Goal: Task Accomplishment & Management: Complete application form

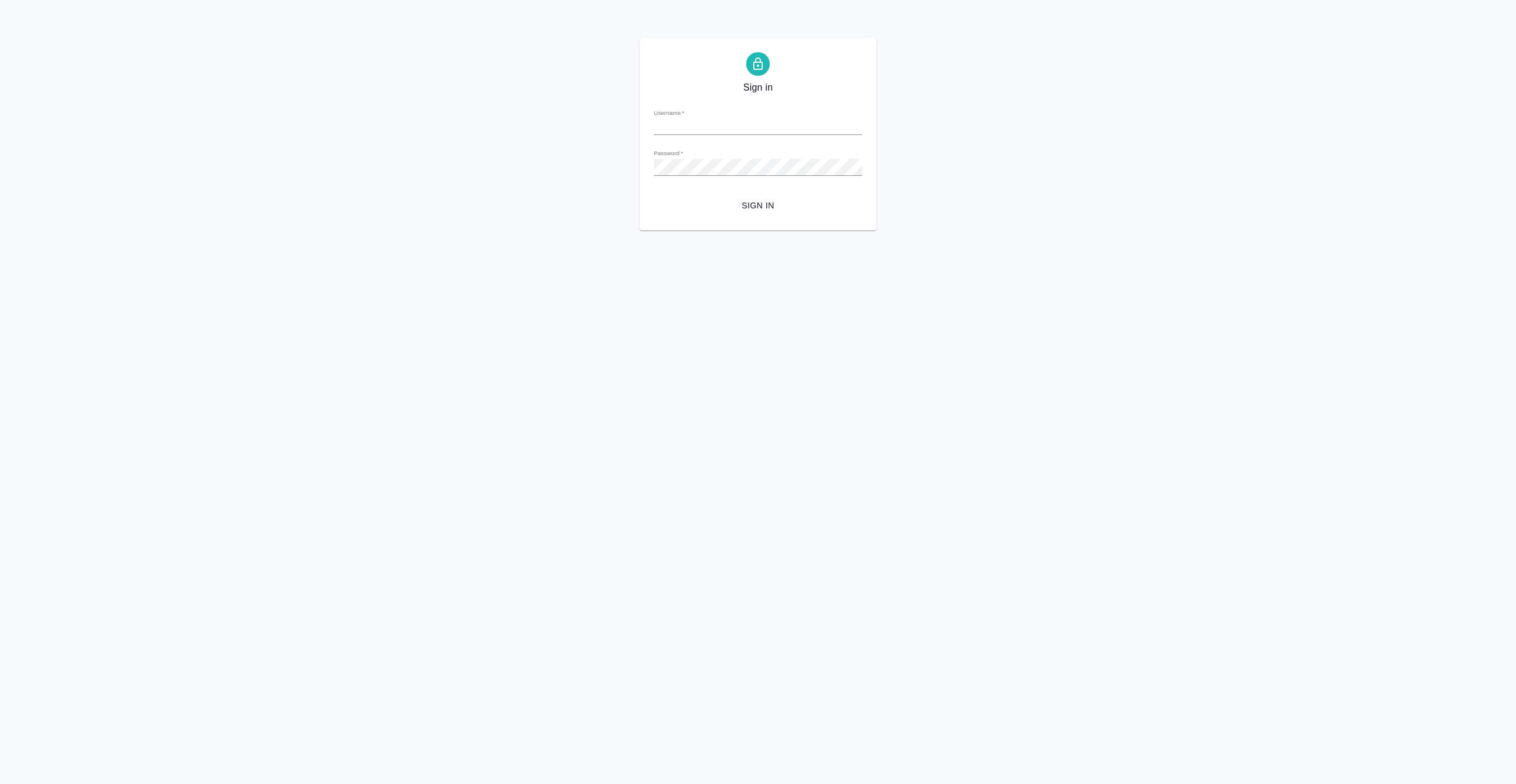
type input "a.vasiutchenko@awatera.com"
click at [746, 203] on span "Sign in" at bounding box center [757, 206] width 189 height 15
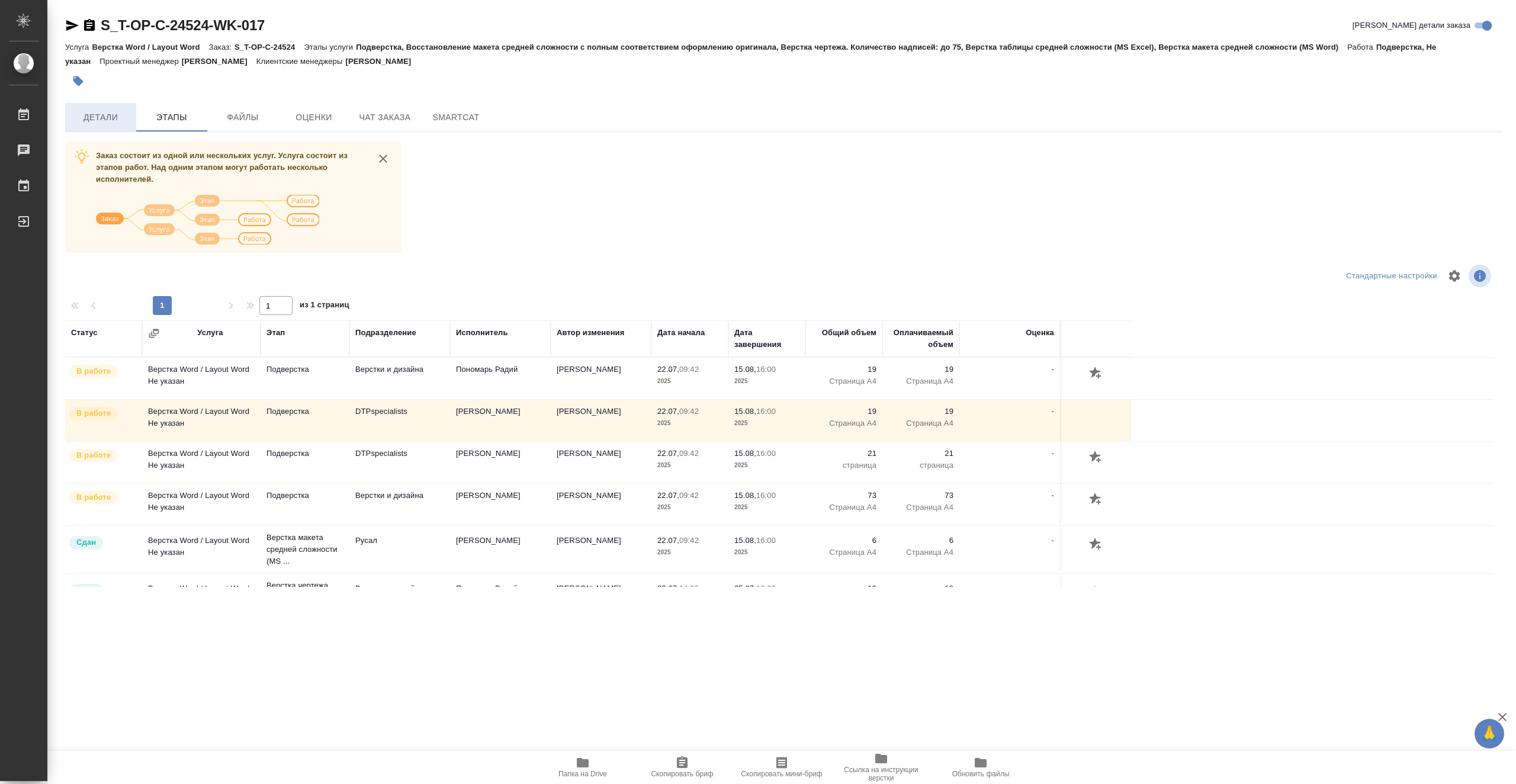
click at [115, 117] on span "Детали" at bounding box center [100, 118] width 57 height 15
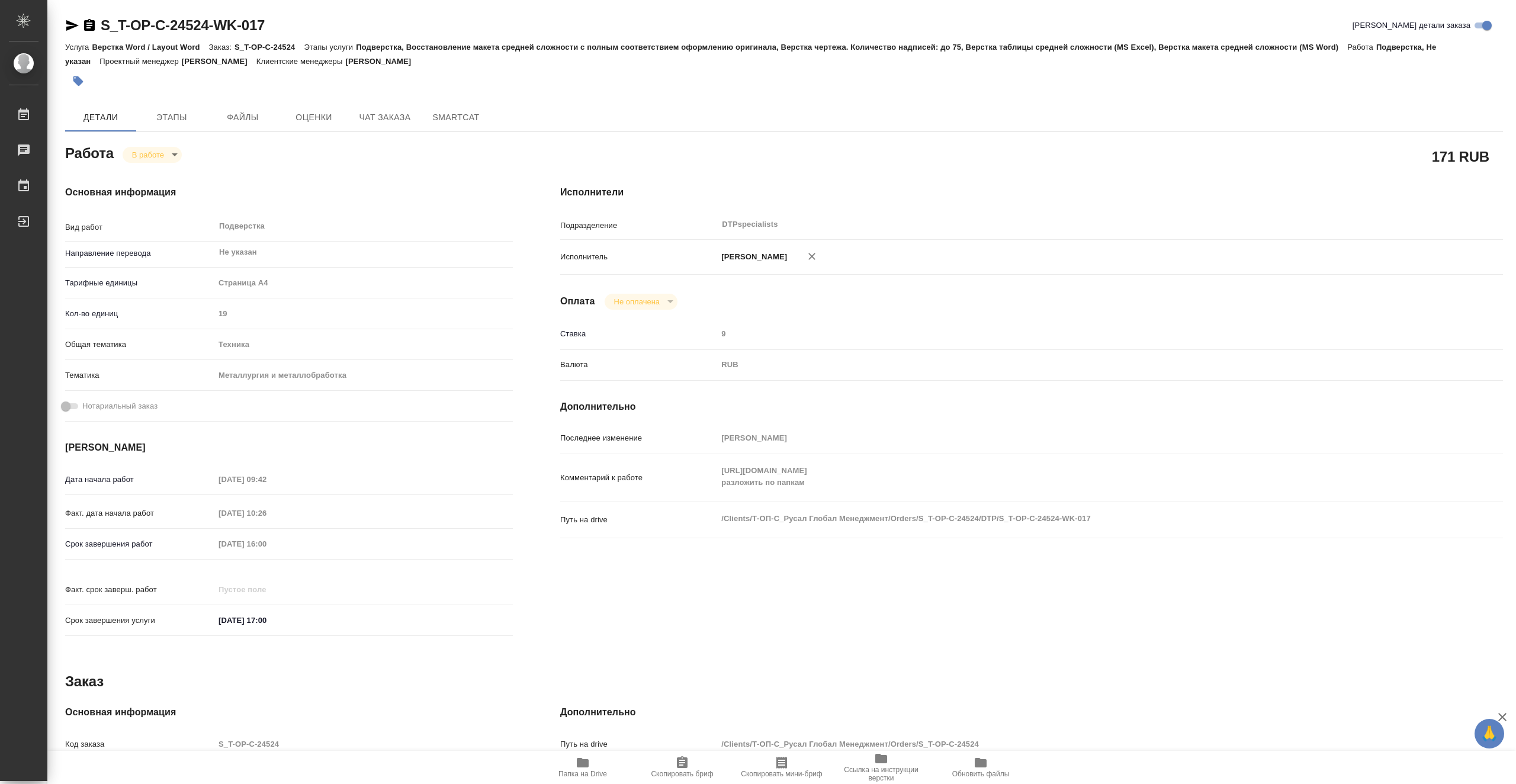
type textarea "x"
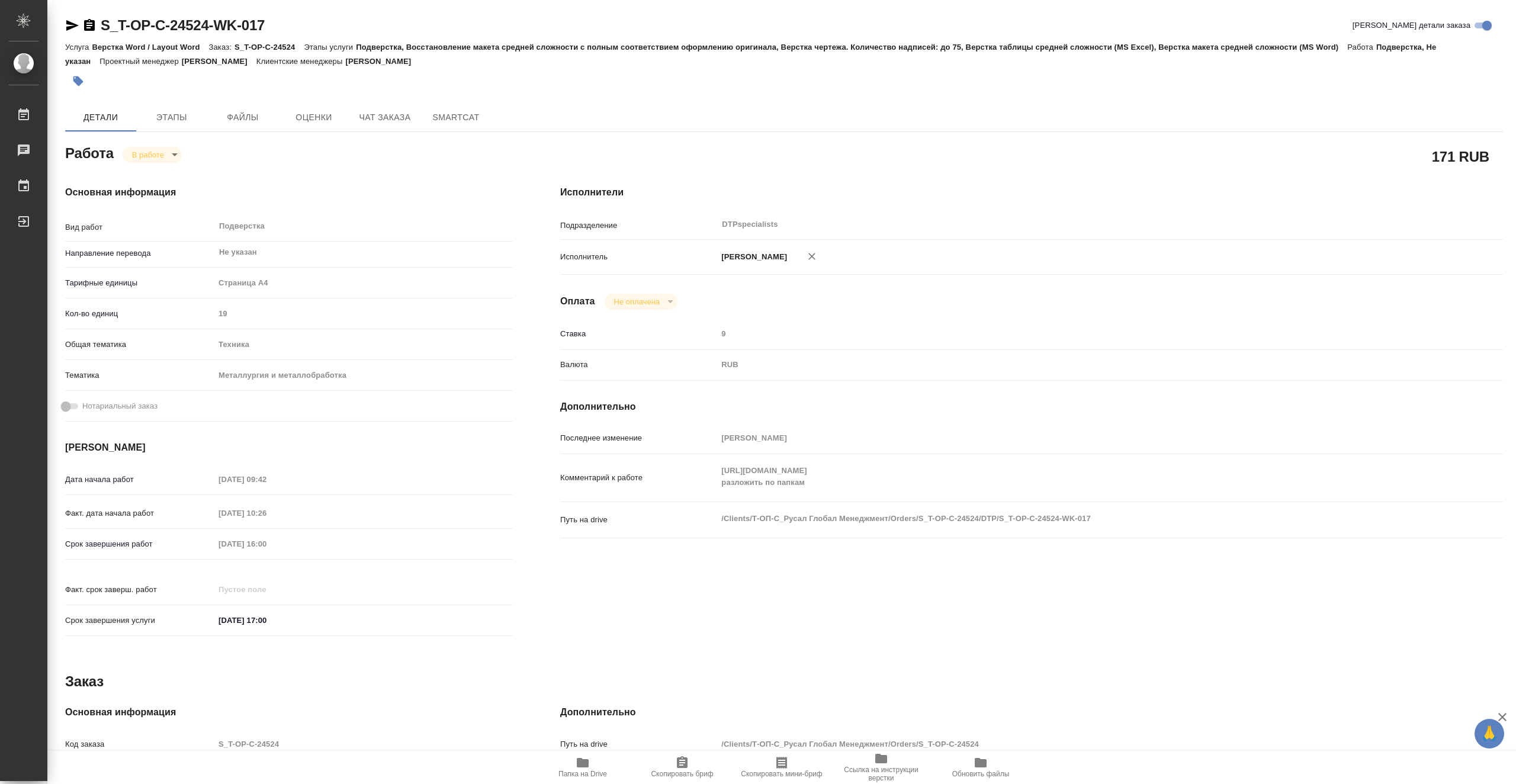
type textarea "x"
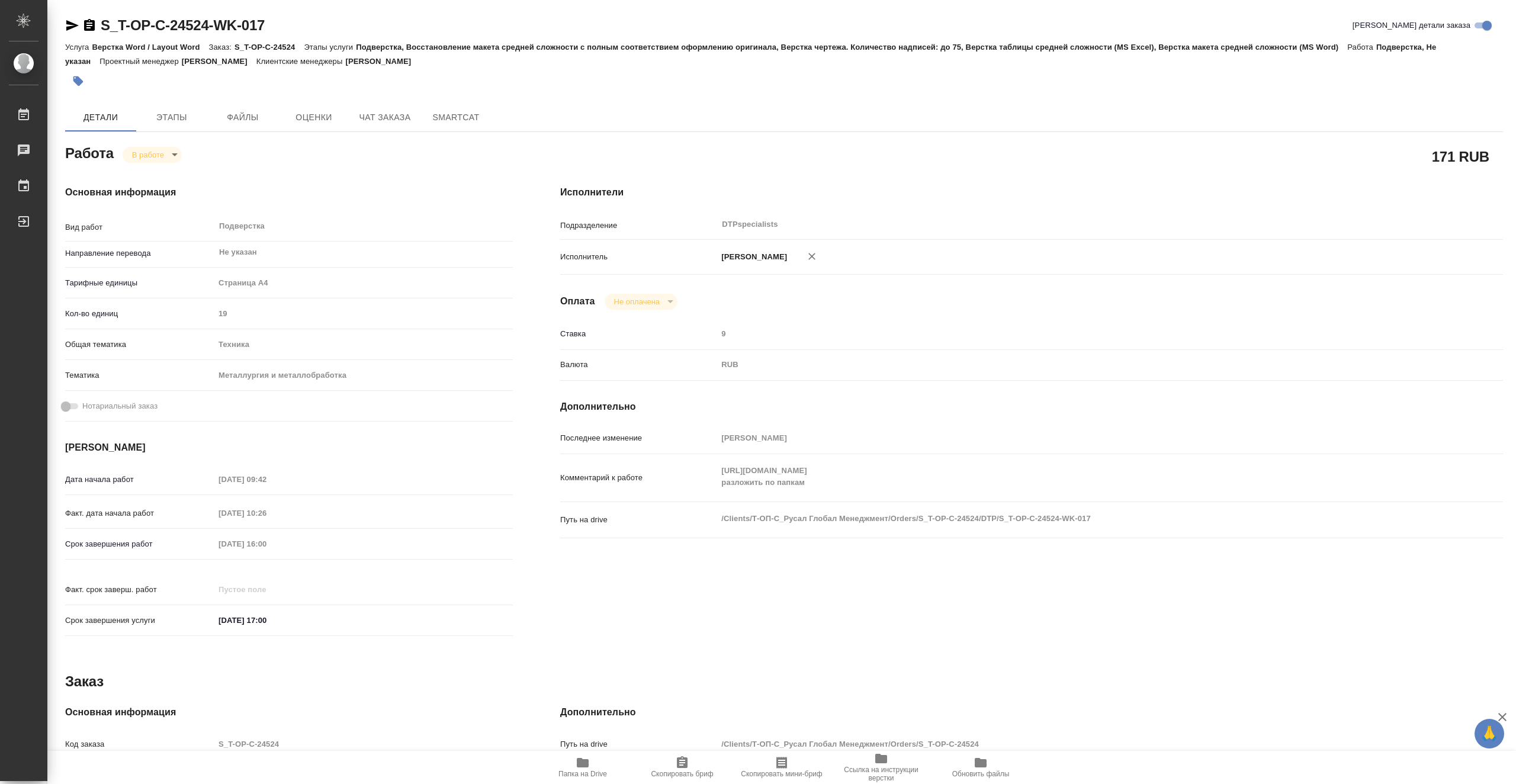
type textarea "x"
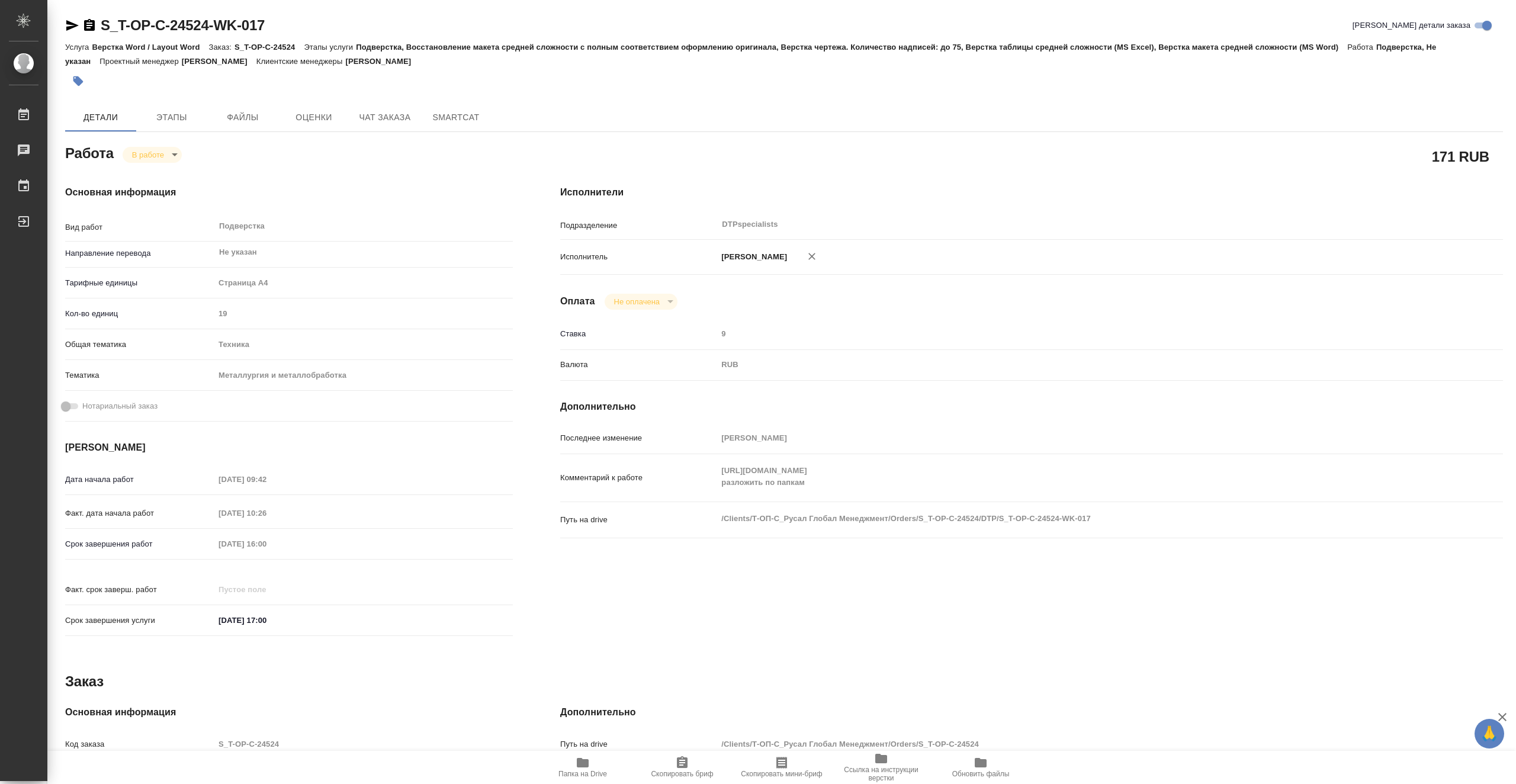
type textarea "x"
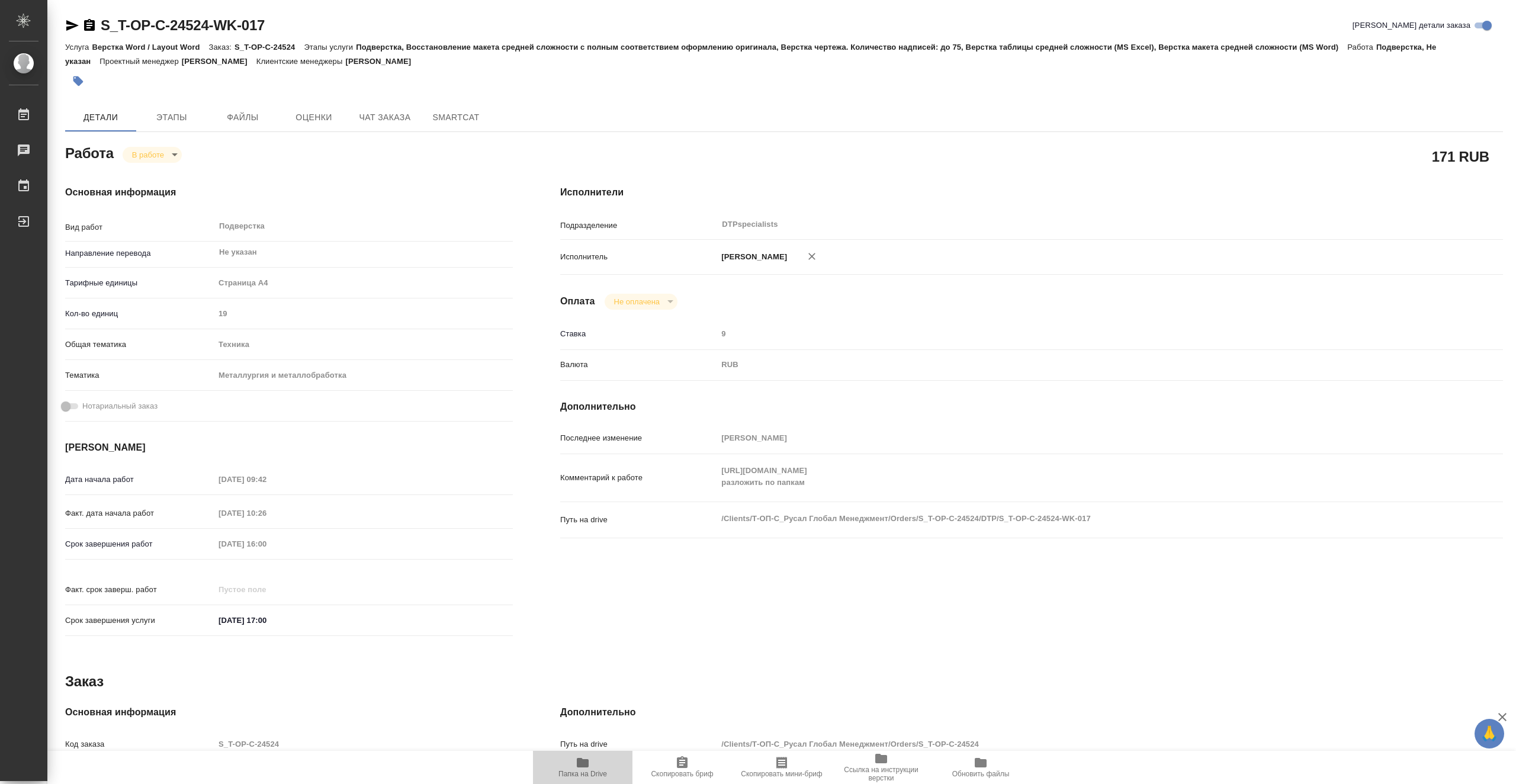
click at [600, 762] on span "Папка на Drive" at bounding box center [582, 767] width 85 height 23
drag, startPoint x: 293, startPoint y: 24, endPoint x: 104, endPoint y: 19, distance: 189.1
click at [103, 19] on div "S_T-OP-C-24524-WK-017 Кратко детали заказа" at bounding box center [784, 25] width 1438 height 19
copy link "S_T-OP-C-24524-WK-017"
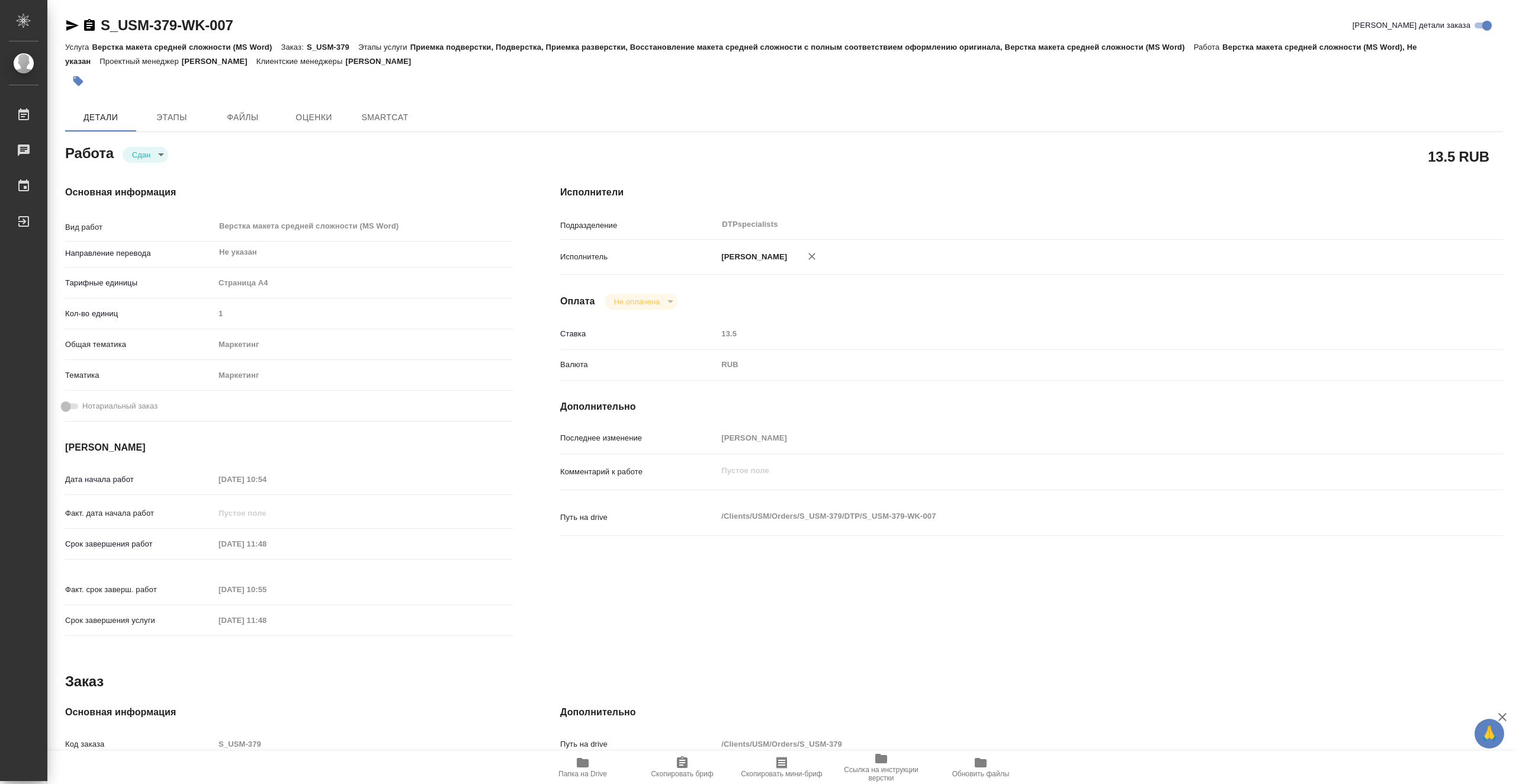
type textarea "x"
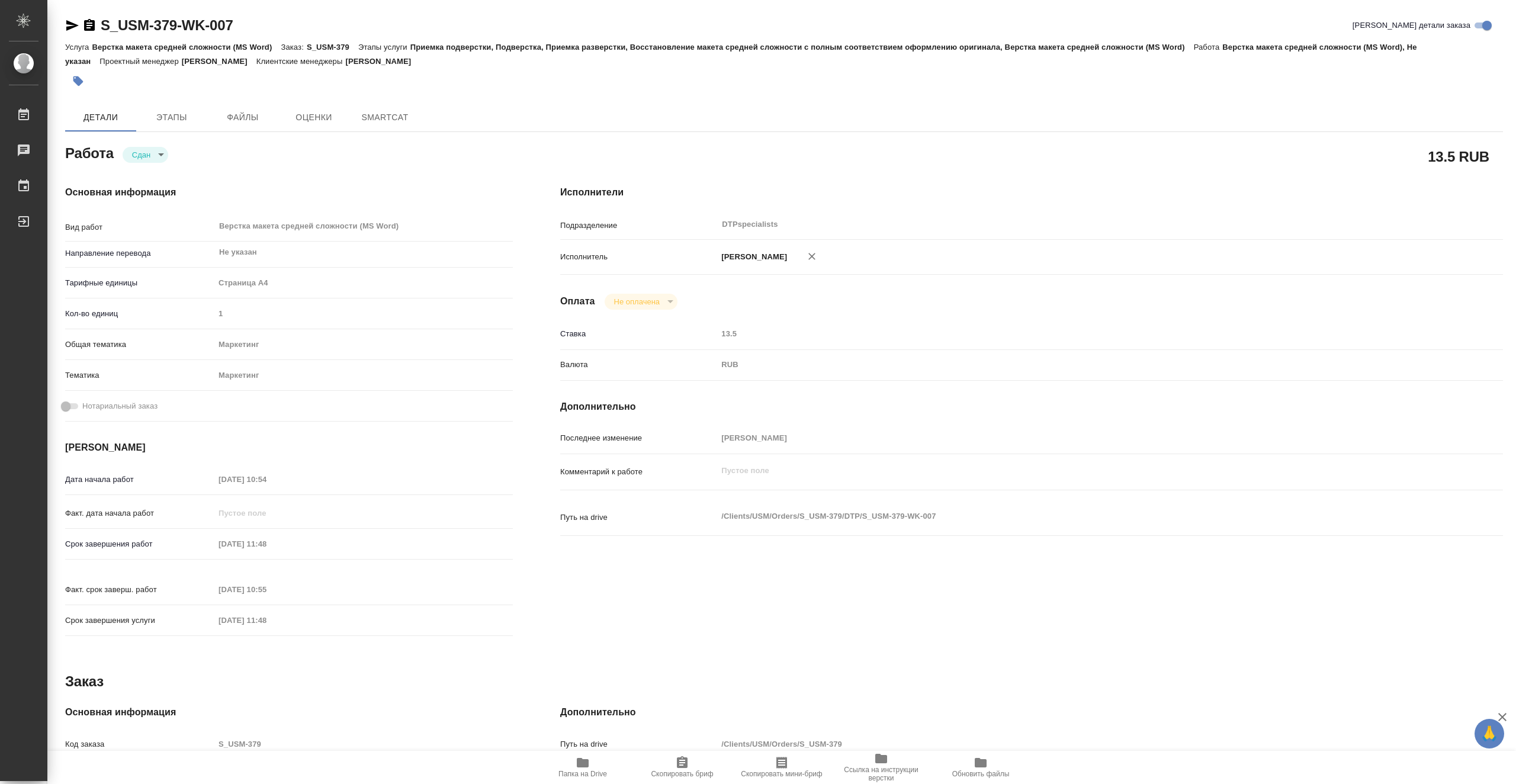
type textarea "x"
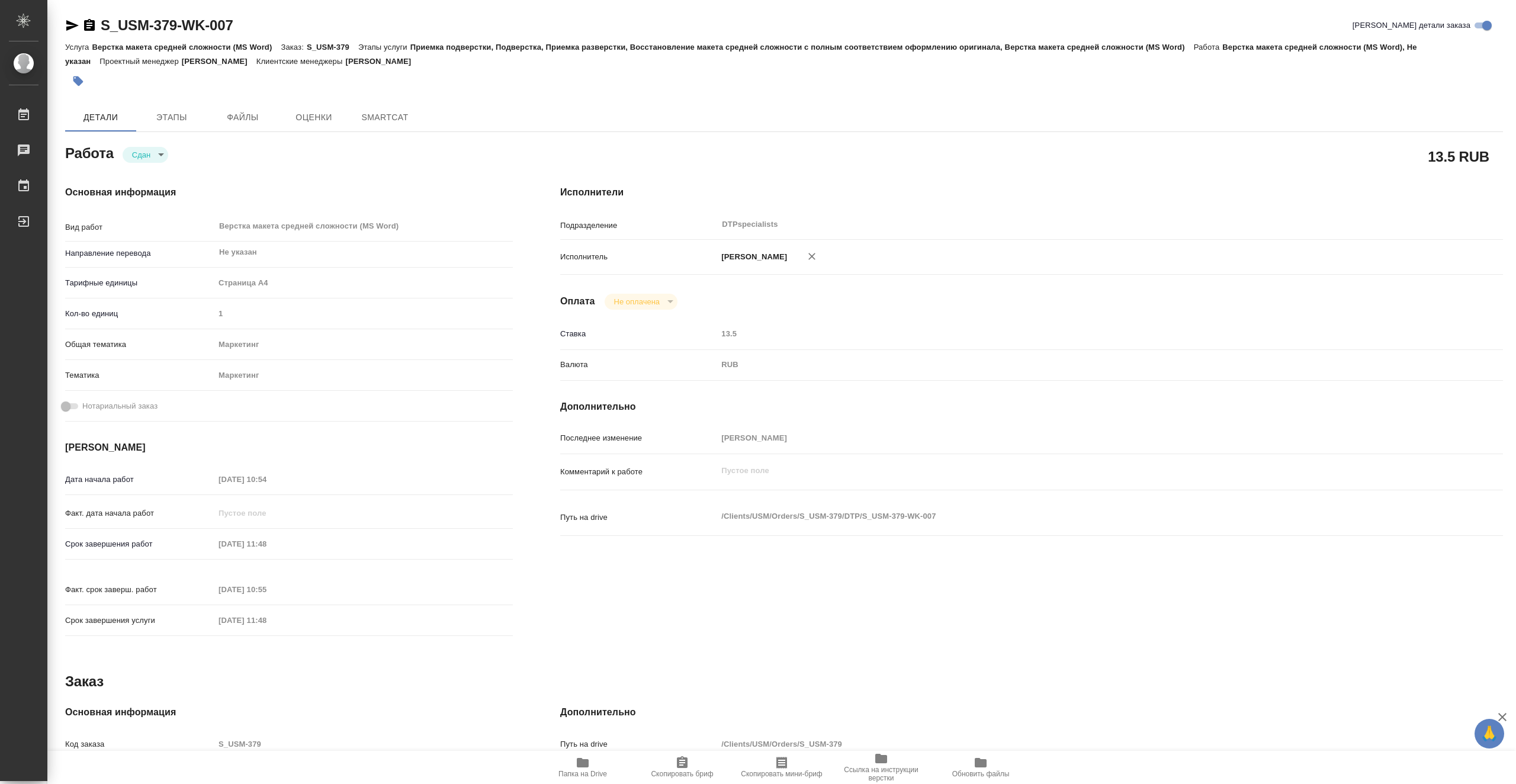
type textarea "x"
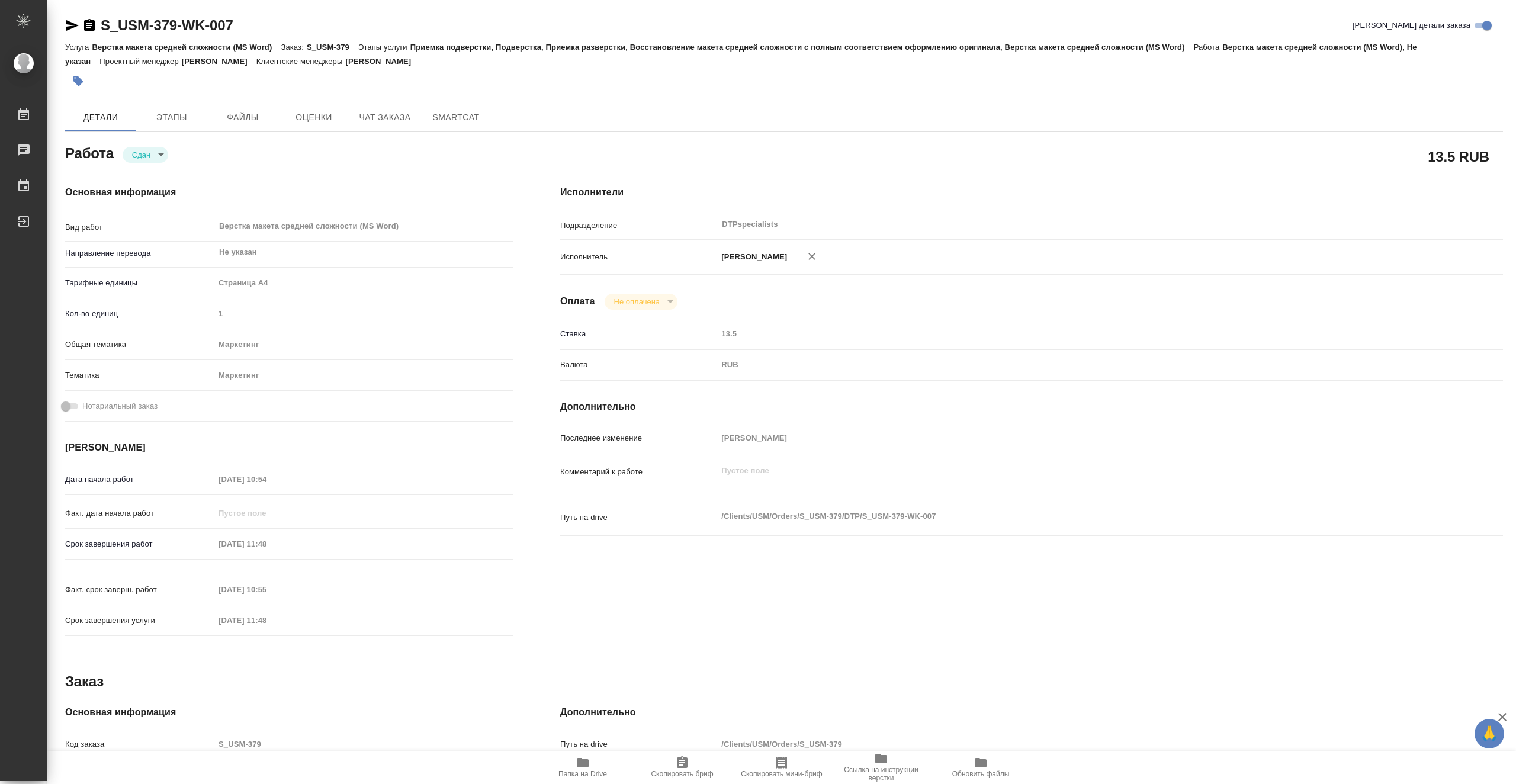
type textarea "x"
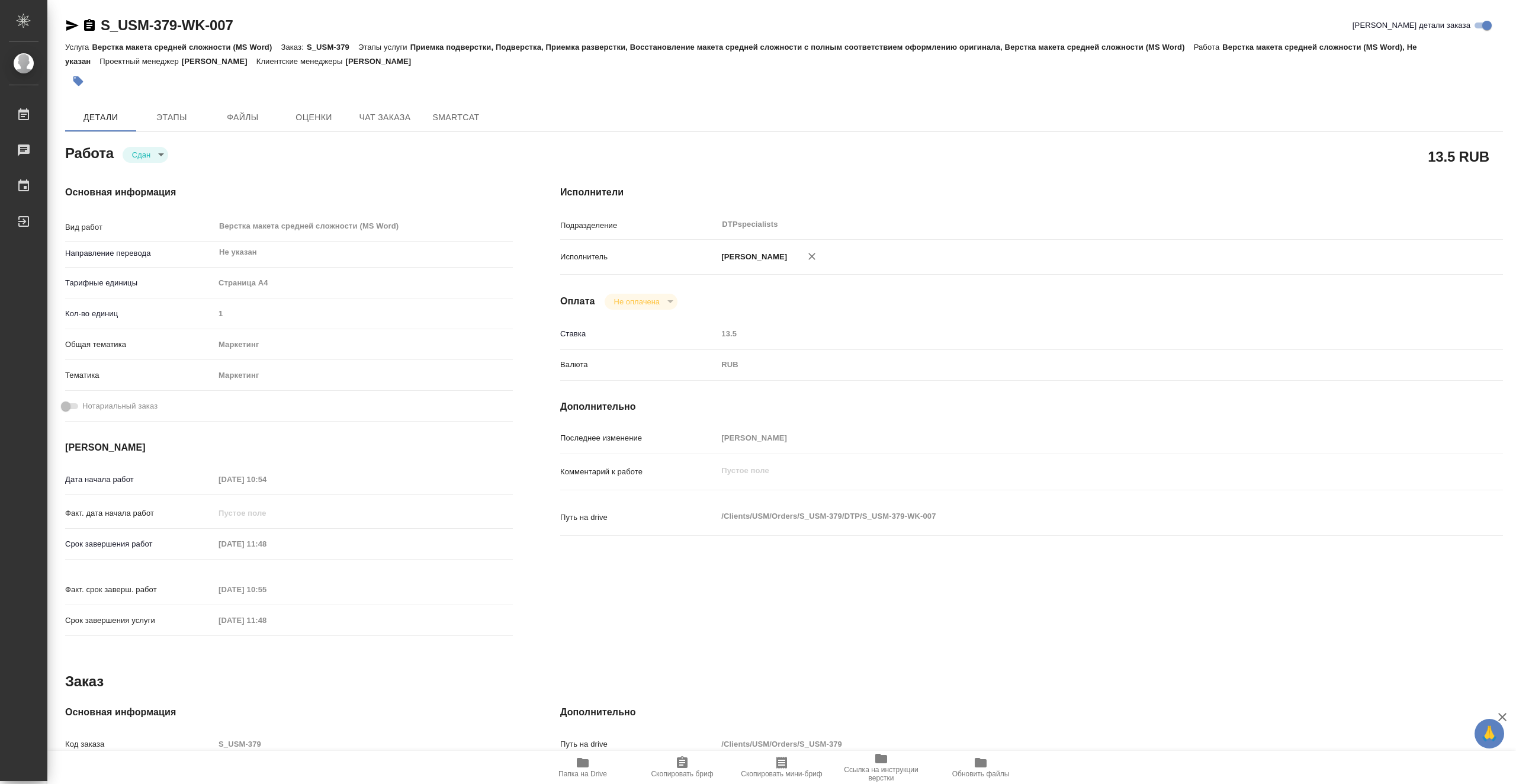
type textarea "x"
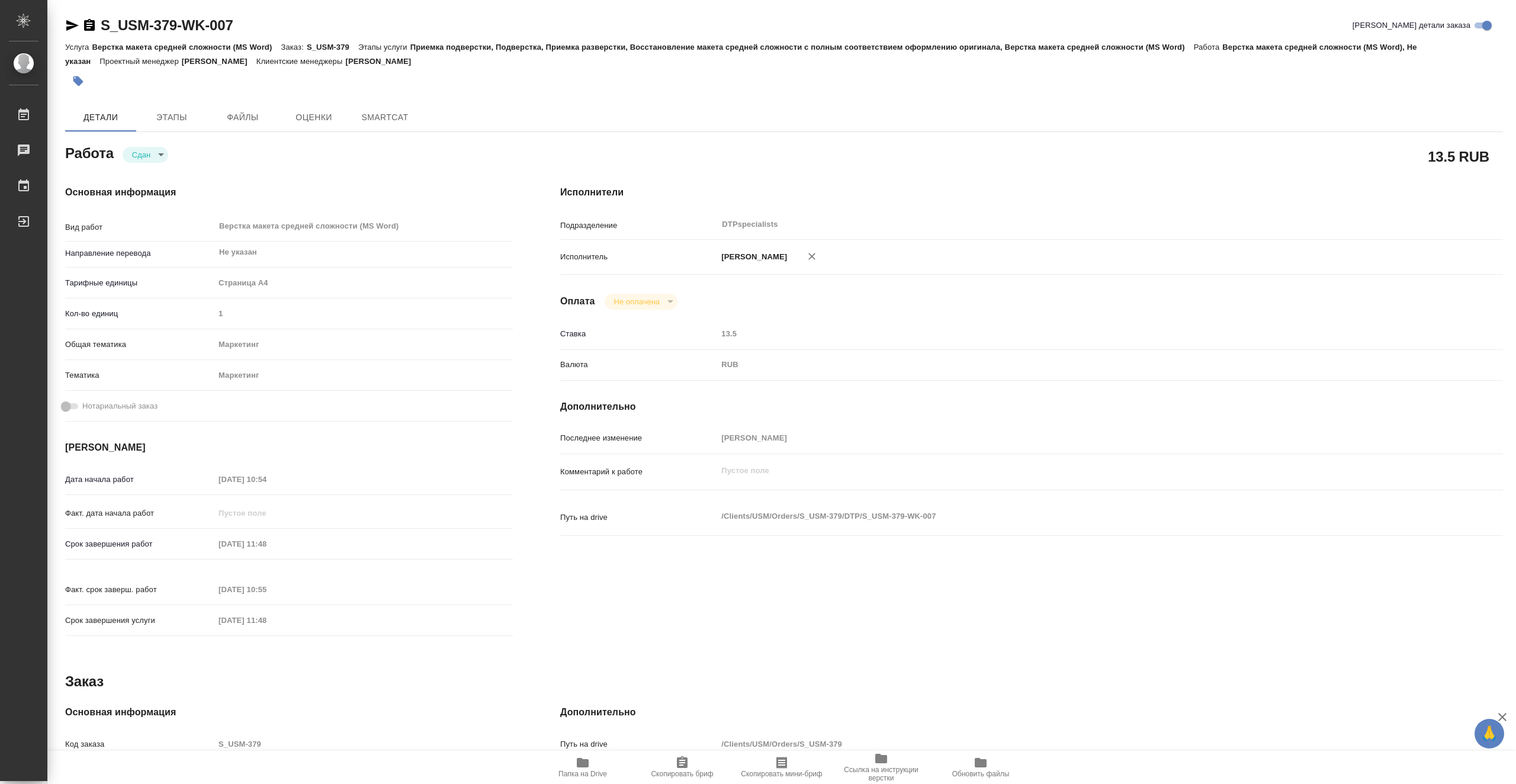
type textarea "x"
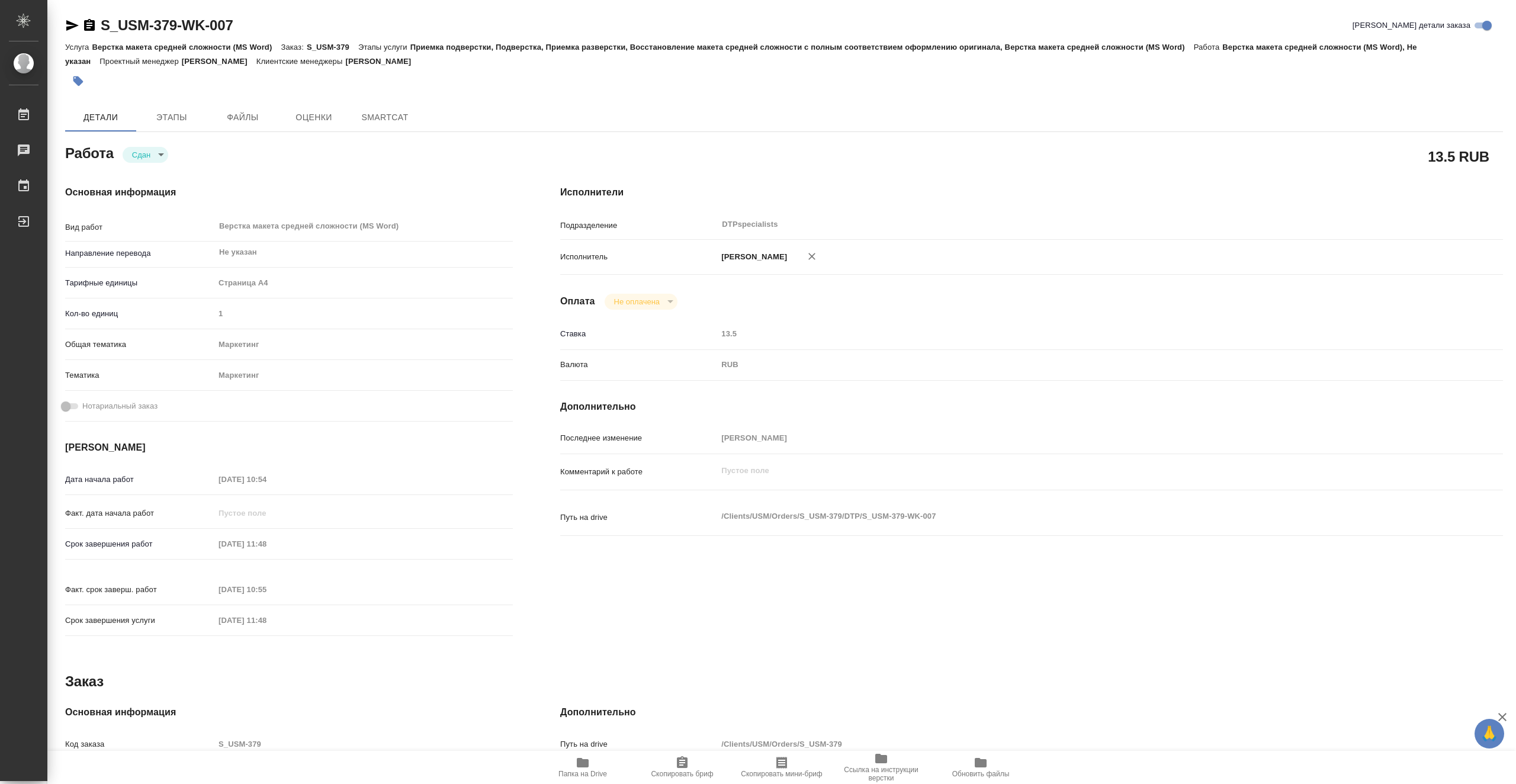
type textarea "x"
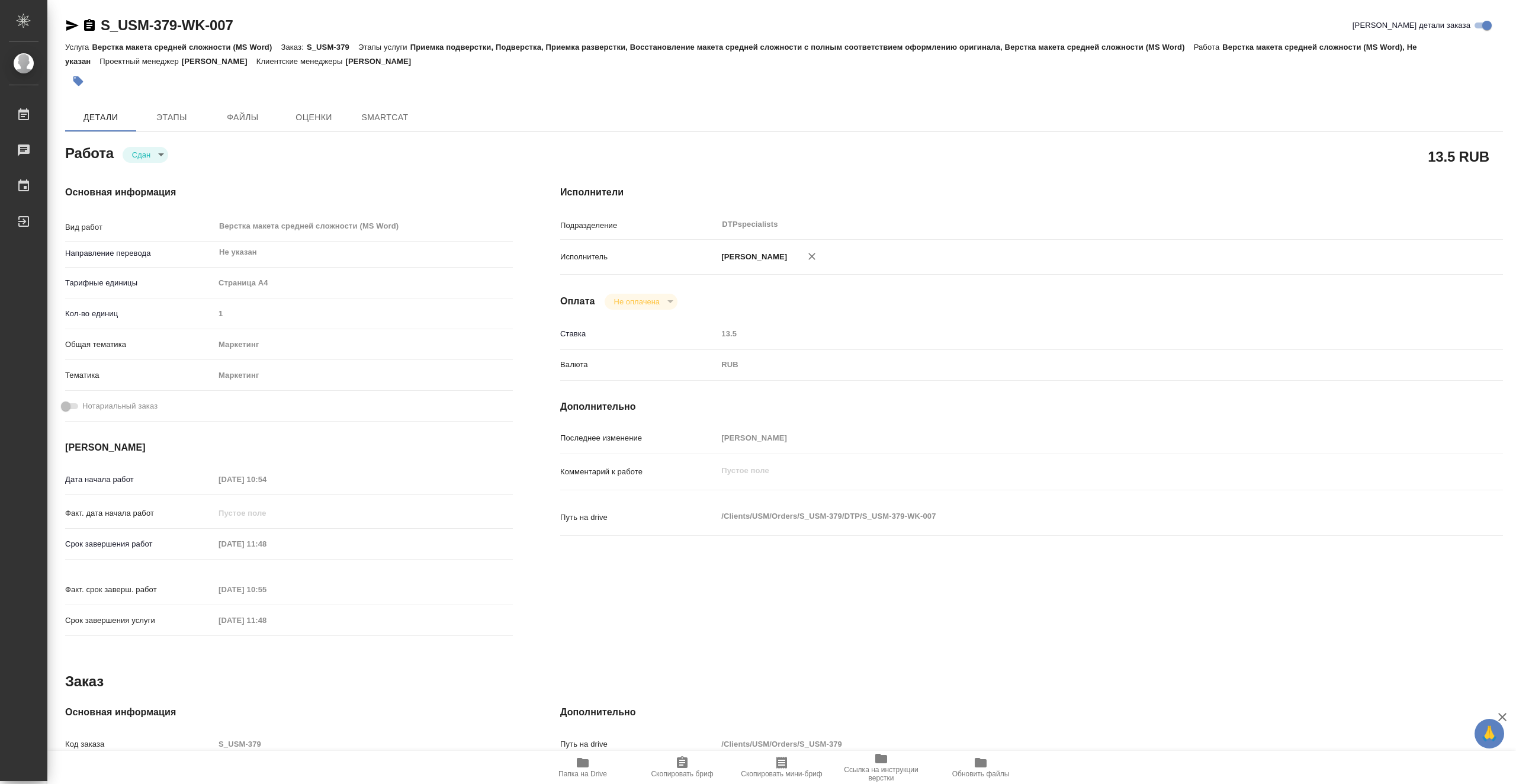
type textarea "x"
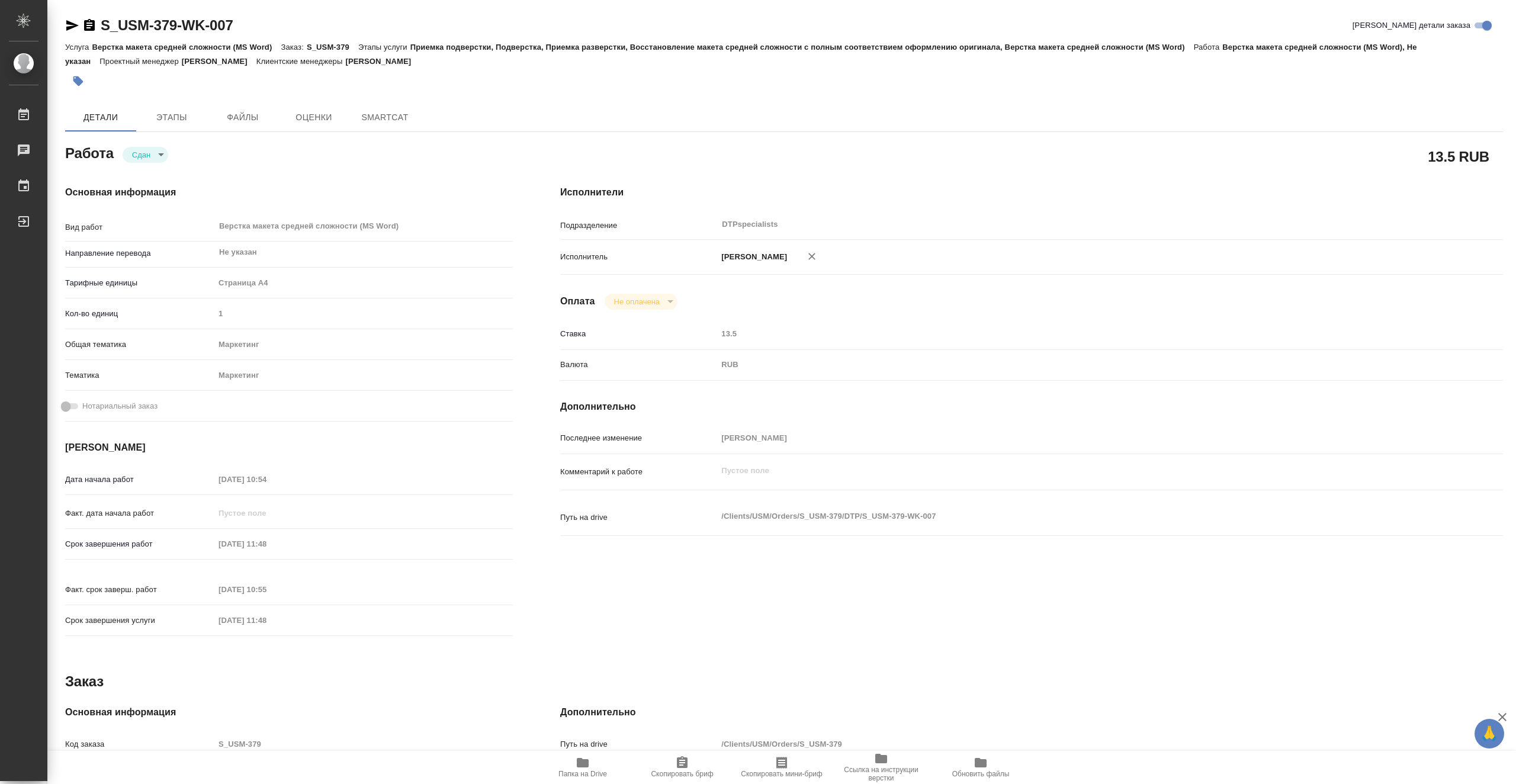
type textarea "x"
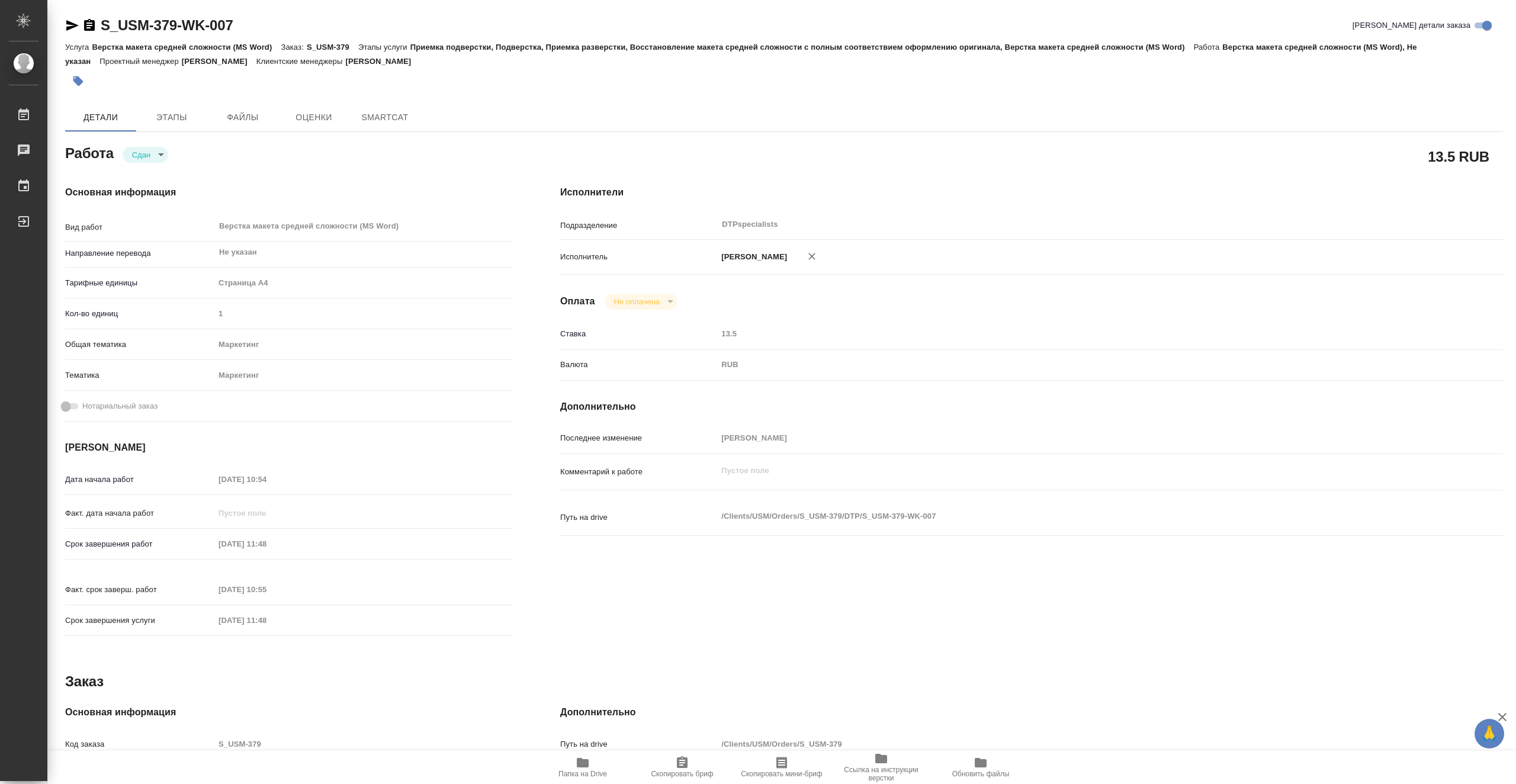
type textarea "x"
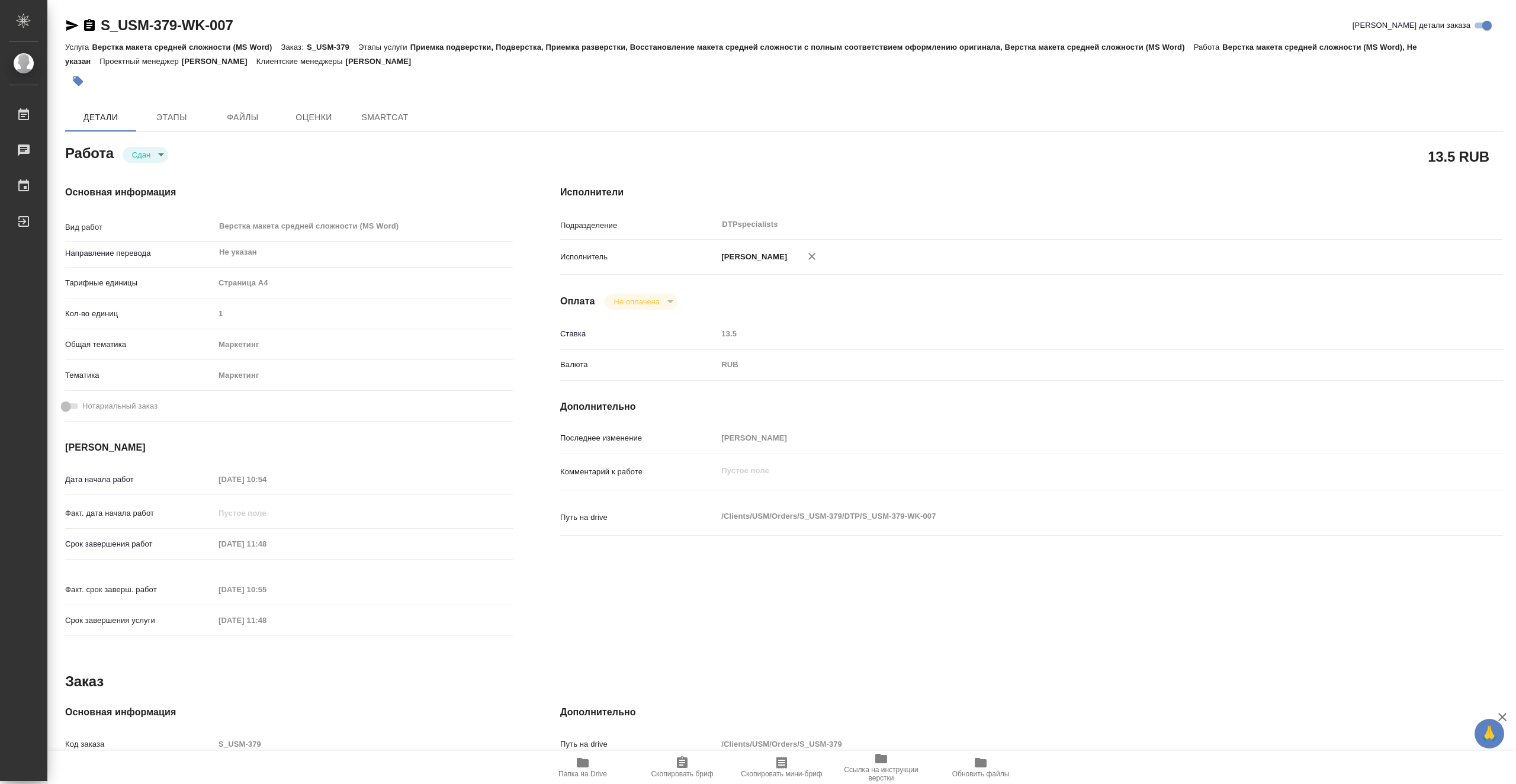
type textarea "x"
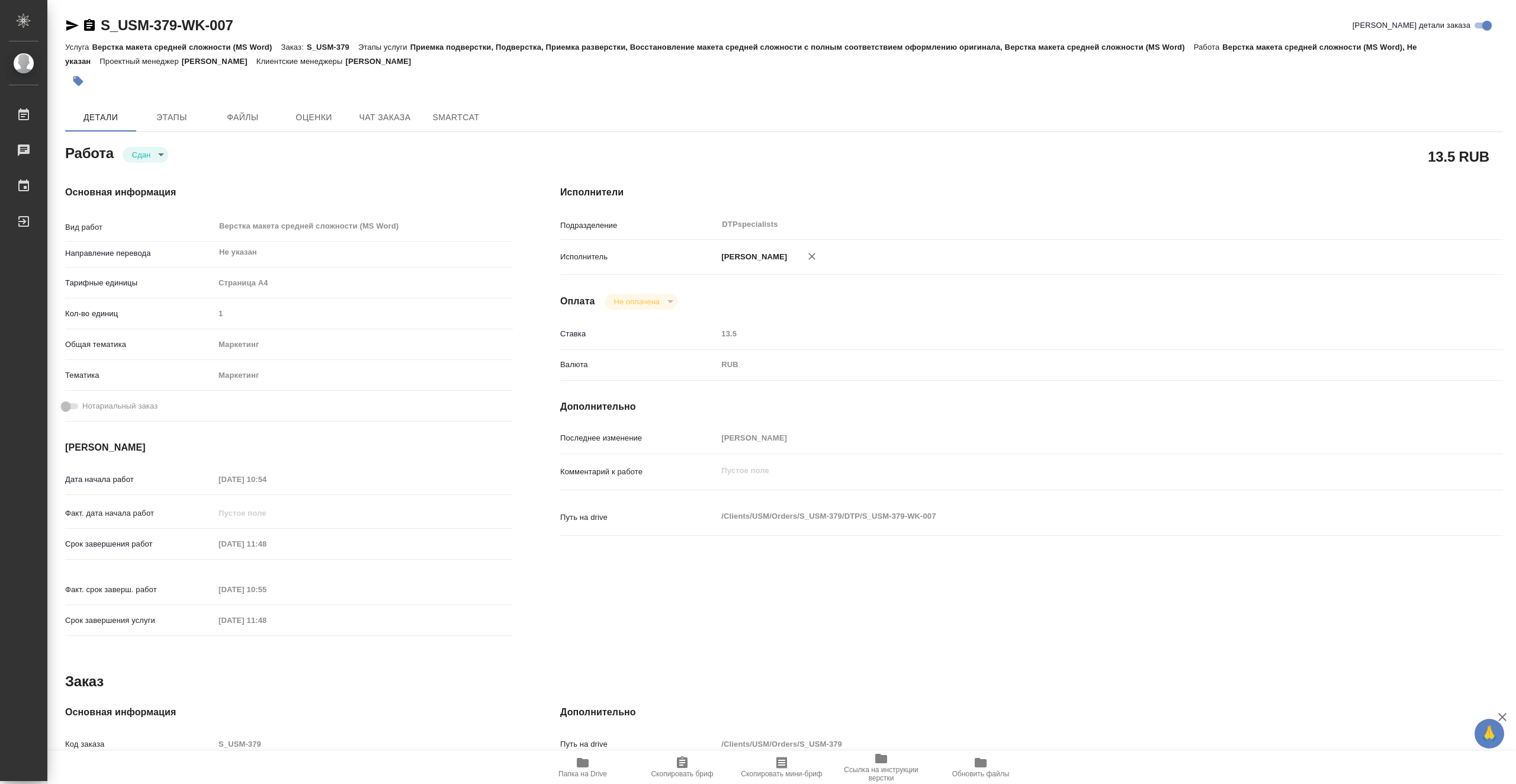
type textarea "x"
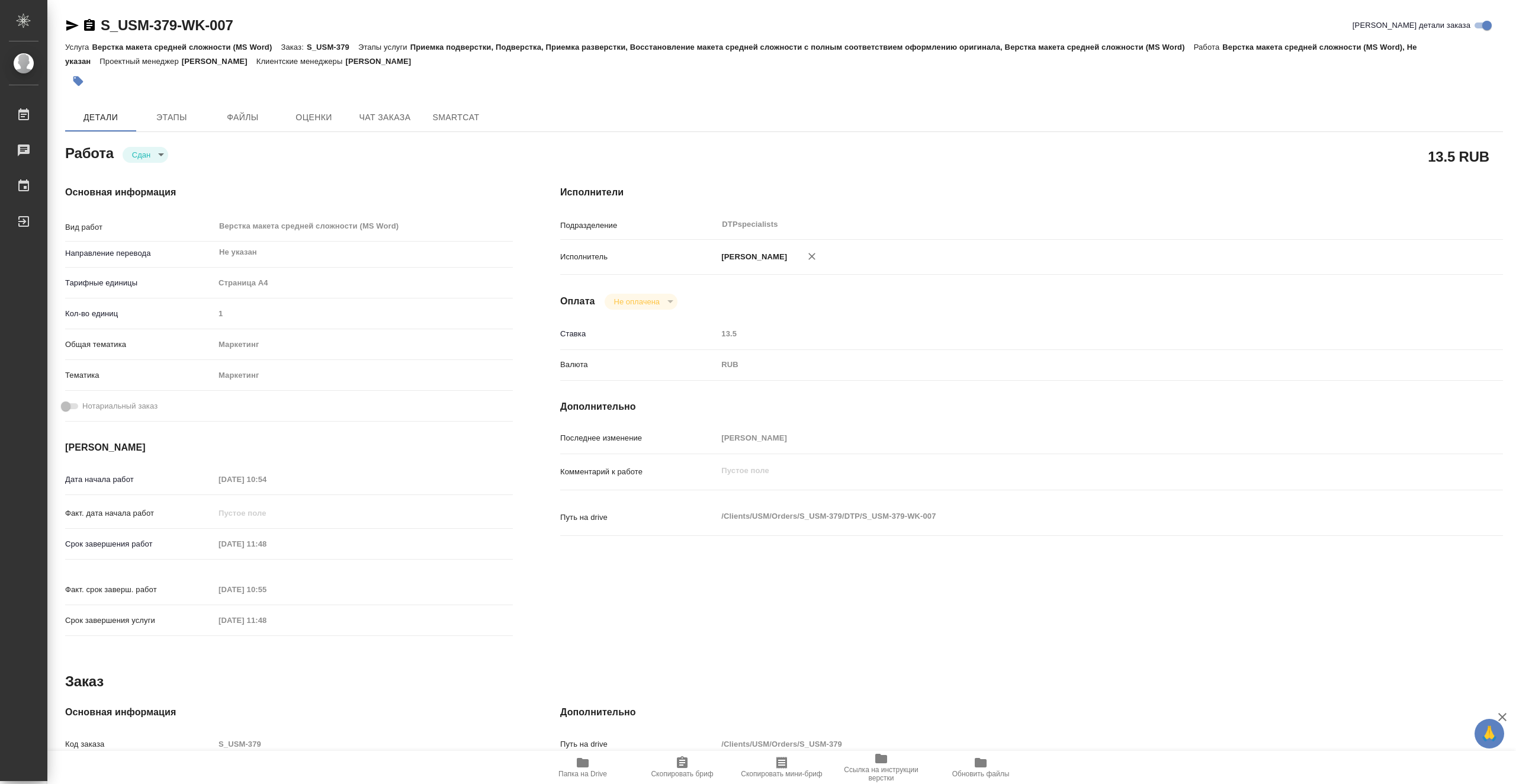
type textarea "x"
